Goal: Task Accomplishment & Management: Use online tool/utility

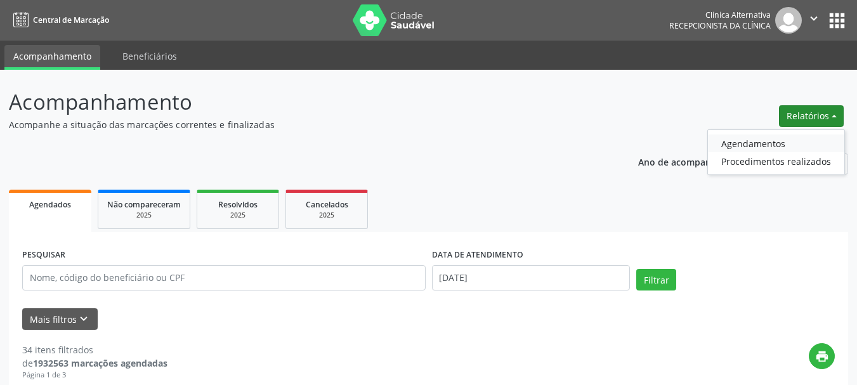
click at [768, 143] on link "Agendamentos" at bounding box center [776, 143] width 136 height 18
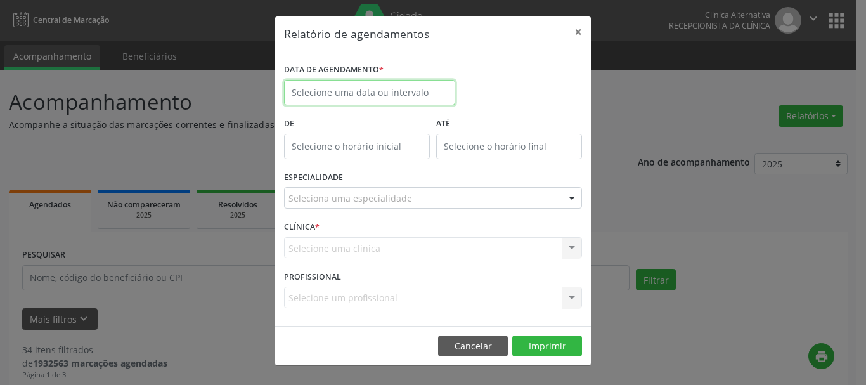
click at [394, 91] on input "text" at bounding box center [369, 92] width 171 height 25
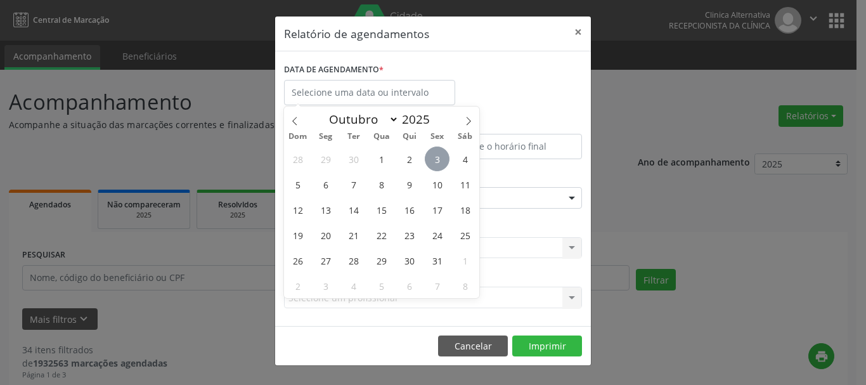
click at [435, 159] on span "3" at bounding box center [437, 158] width 25 height 25
type input "[DATE]"
click at [435, 159] on span "3" at bounding box center [437, 158] width 25 height 25
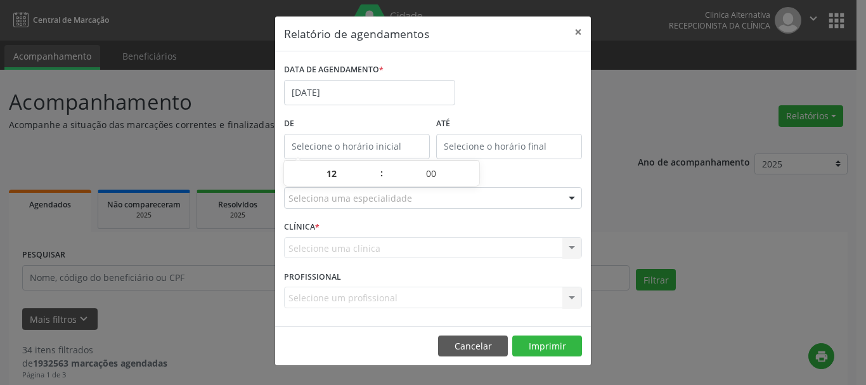
type input "12:00"
click at [338, 141] on input "12:00" at bounding box center [357, 146] width 146 height 25
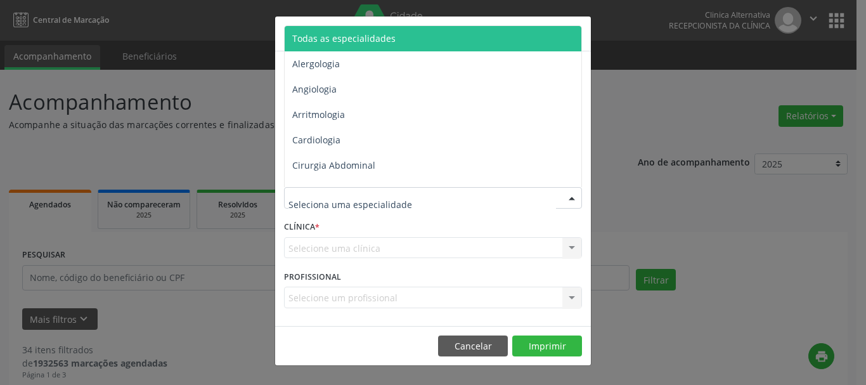
click at [515, 197] on div at bounding box center [433, 198] width 298 height 22
click at [420, 17] on header "Relatório de agendamentos ×" at bounding box center [433, 33] width 316 height 35
click at [457, 197] on div at bounding box center [433, 198] width 298 height 22
click at [443, 39] on span "Todas as especialidades" at bounding box center [434, 38] width 299 height 25
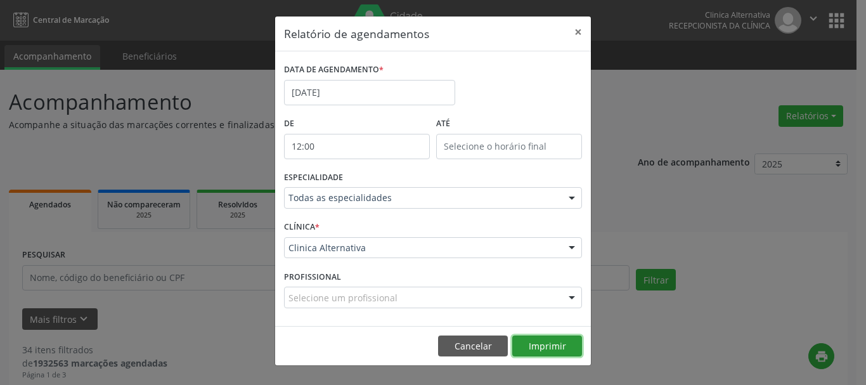
click at [560, 354] on button "Imprimir" at bounding box center [547, 346] width 70 height 22
